Goal: Task Accomplishment & Management: Complete application form

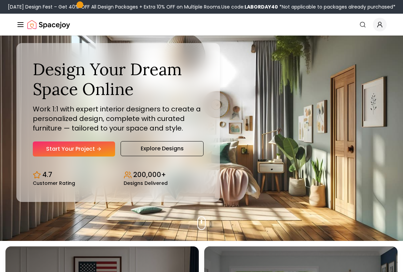
scroll to position [52, 0]
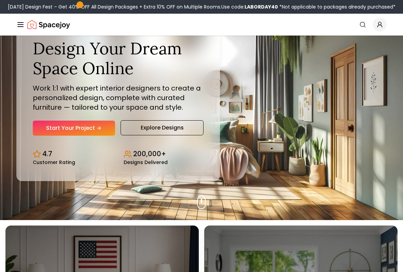
click at [49, 126] on link "Start Your Project" at bounding box center [74, 128] width 82 height 15
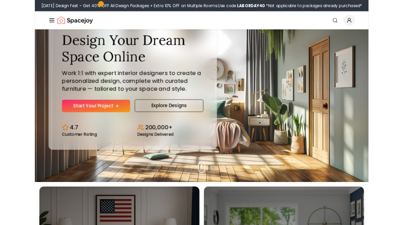
scroll to position [71, 0]
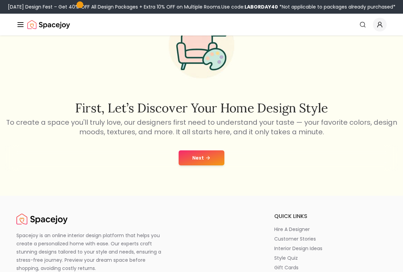
scroll to position [59, 0]
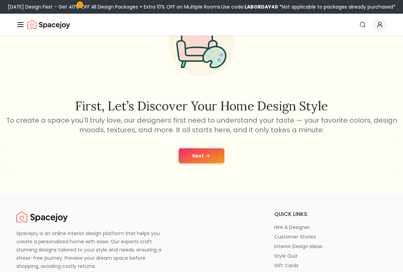
click at [213, 154] on button "Next" at bounding box center [202, 155] width 46 height 15
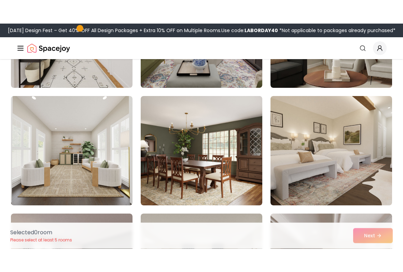
scroll to position [1308, 0]
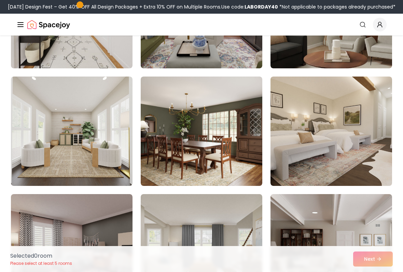
click at [250, 161] on img at bounding box center [202, 130] width 122 height 109
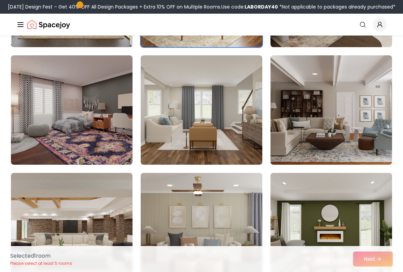
scroll to position [1453, 0]
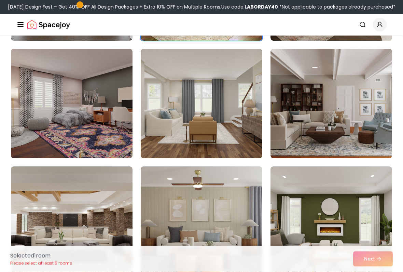
click at [332, 157] on img at bounding box center [331, 103] width 122 height 109
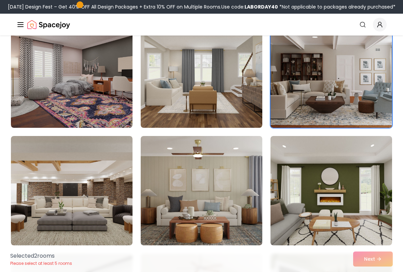
click at [358, 94] on img at bounding box center [331, 72] width 122 height 109
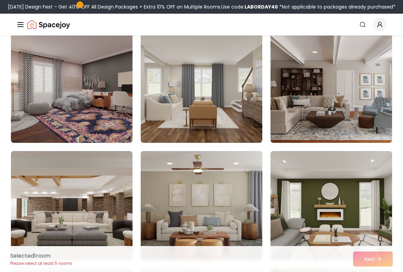
click at [349, 112] on img at bounding box center [331, 87] width 122 height 109
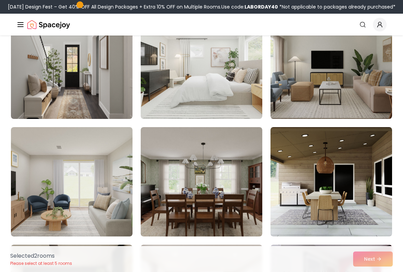
click at [243, 179] on img at bounding box center [202, 181] width 122 height 109
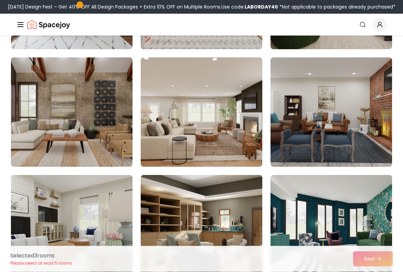
scroll to position [153, 0]
click at [223, 107] on img at bounding box center [202, 111] width 122 height 109
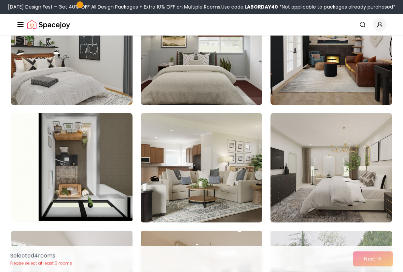
scroll to position [685, 0]
click at [325, 149] on img at bounding box center [331, 167] width 122 height 109
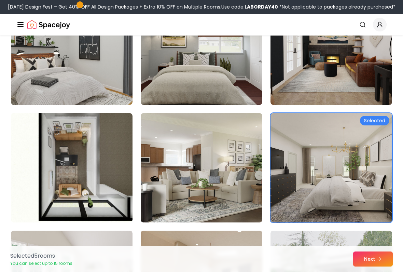
click at [373, 225] on button "Next" at bounding box center [373, 258] width 40 height 15
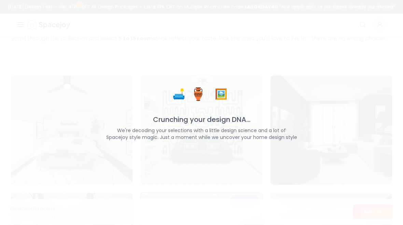
scroll to position [0, 0]
